Goal: Transaction & Acquisition: Purchase product/service

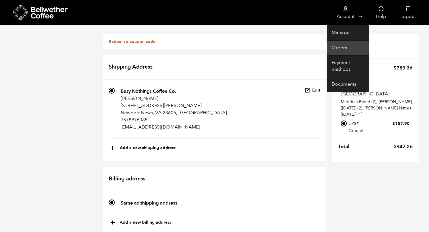
click at [341, 46] on link "Orders" at bounding box center [348, 48] width 42 height 15
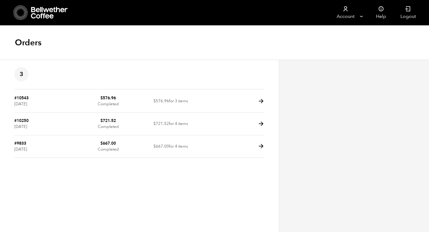
click at [46, 13] on icon at bounding box center [49, 13] width 37 height 12
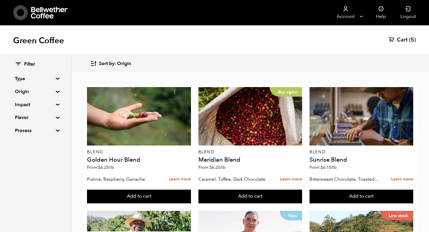
click at [409, 39] on span "(5)" at bounding box center [412, 39] width 7 height 7
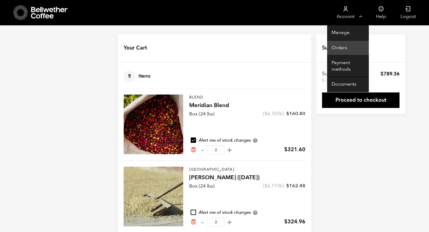
click at [339, 46] on link "Orders" at bounding box center [348, 48] width 42 height 15
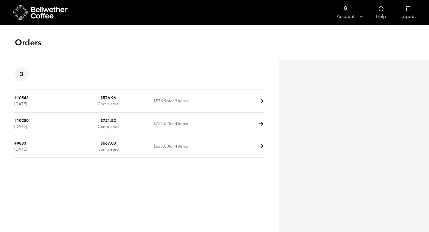
click at [39, 12] on icon at bounding box center [49, 13] width 37 height 12
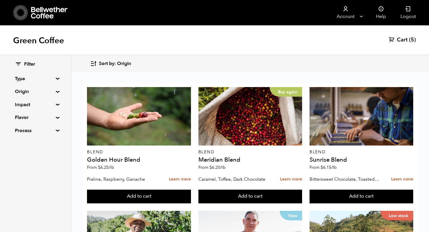
click at [407, 37] on span "Cart" at bounding box center [402, 39] width 11 height 7
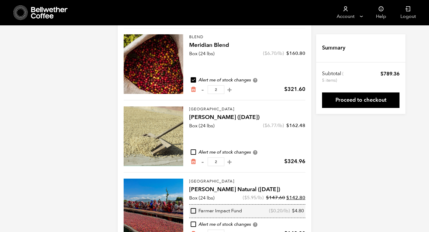
scroll to position [59, 0]
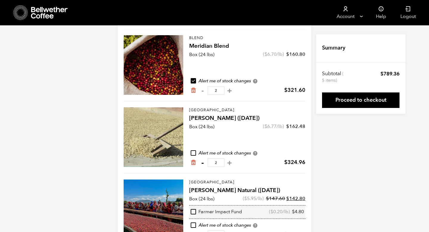
click at [202, 164] on button "-" at bounding box center [202, 163] width 7 height 6
type input "1"
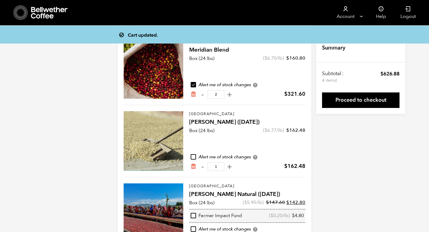
scroll to position [55, 0]
click at [228, 94] on button "+" at bounding box center [229, 95] width 7 height 6
type input "3"
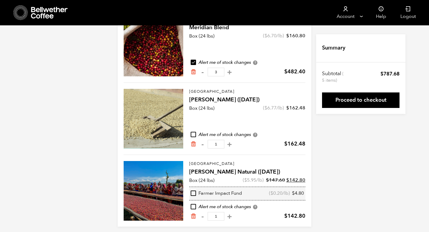
scroll to position [82, 0]
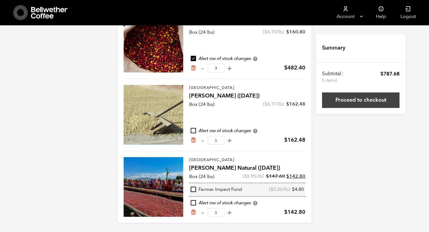
click at [376, 99] on link "Proceed to checkout" at bounding box center [360, 99] width 77 height 15
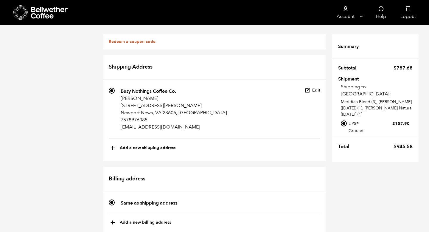
scroll to position [119, 0]
checkbox input "true"
